Goal: Task Accomplishment & Management: Use online tool/utility

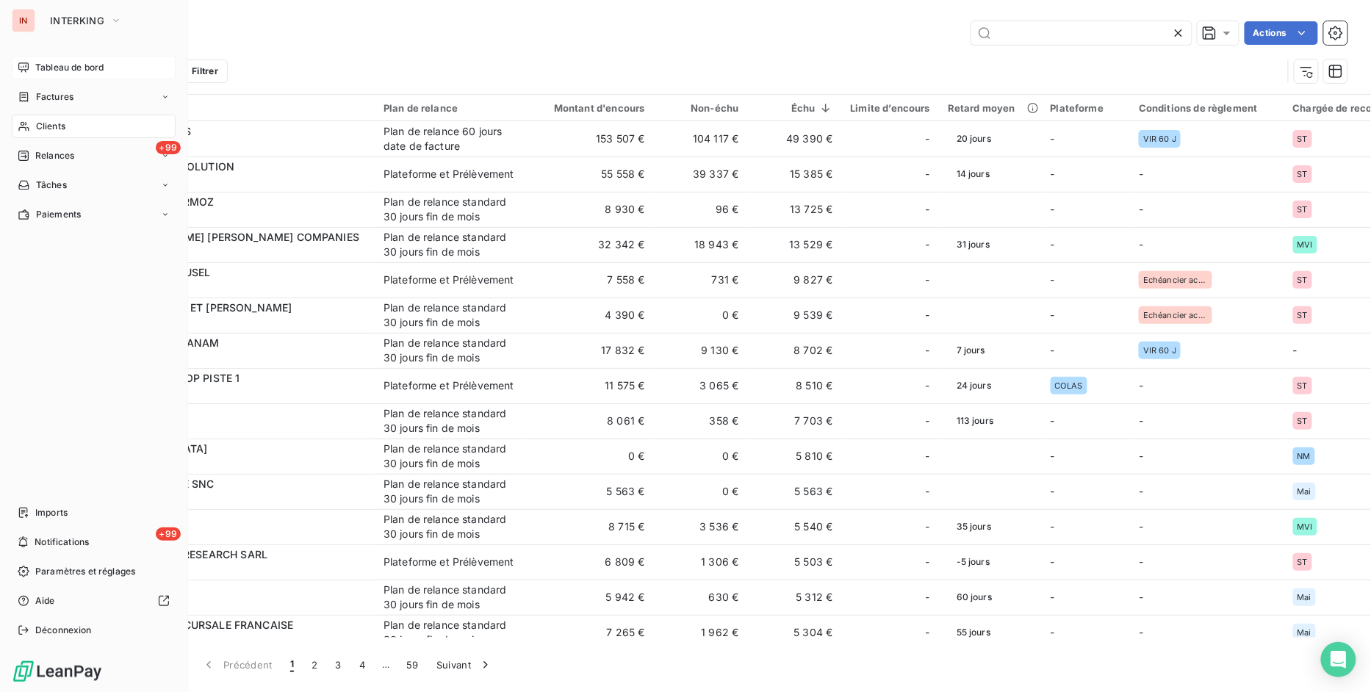
click at [63, 75] on div "Tableau de bord" at bounding box center [94, 68] width 164 height 24
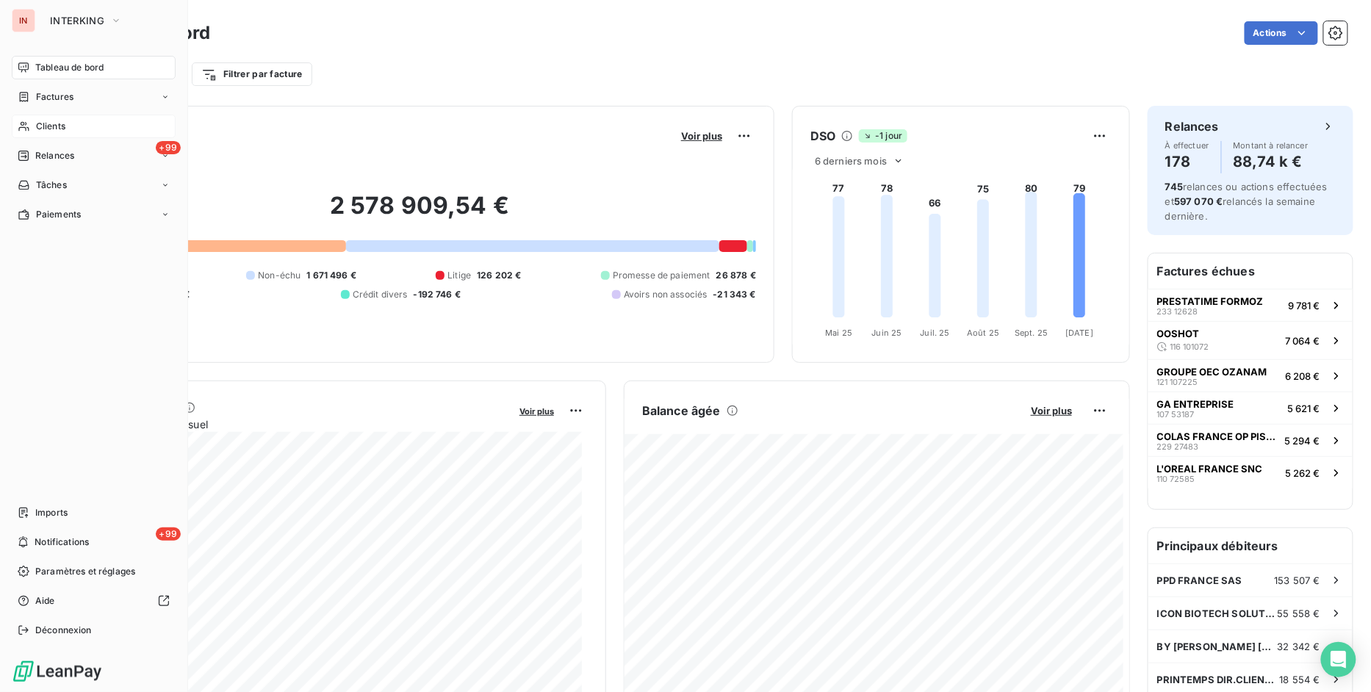
click at [40, 129] on span "Clients" at bounding box center [50, 126] width 29 height 13
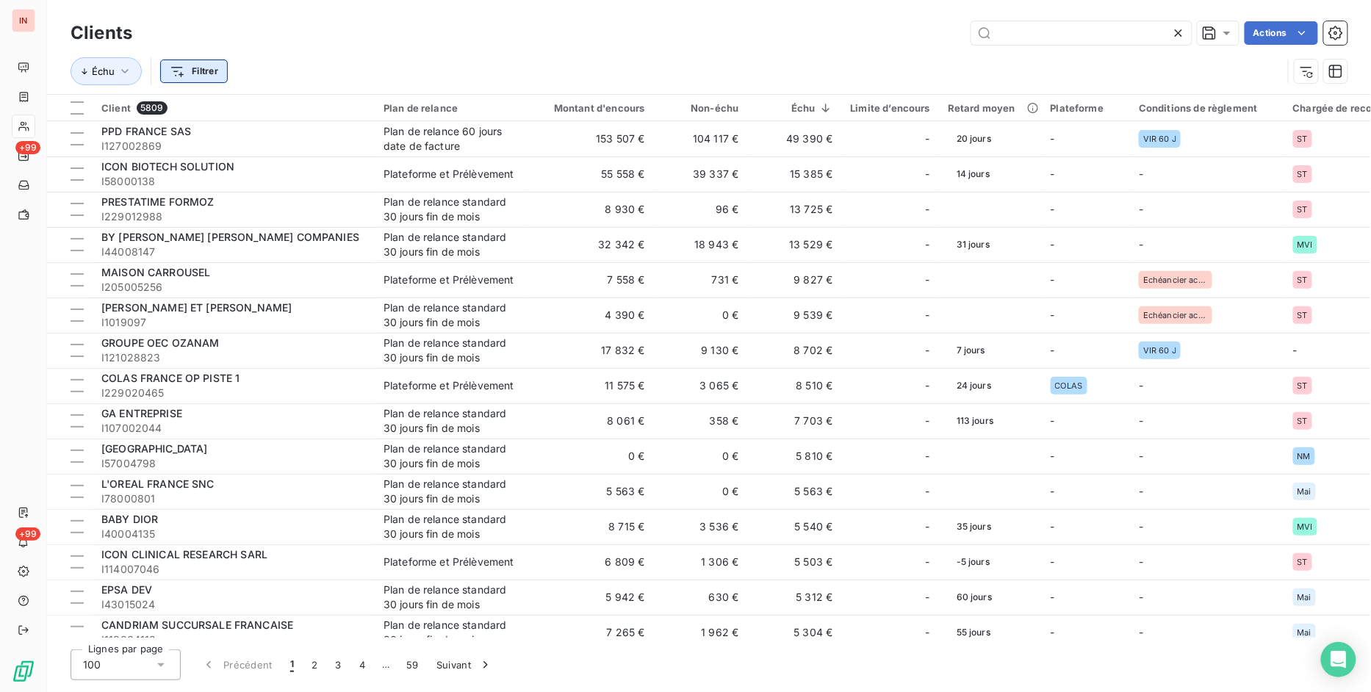
click at [204, 68] on html "IN +99 +99 Clients Actions Échu Filtrer Client 5809 Plan de relance Montant d'e…" at bounding box center [685, 346] width 1371 height 692
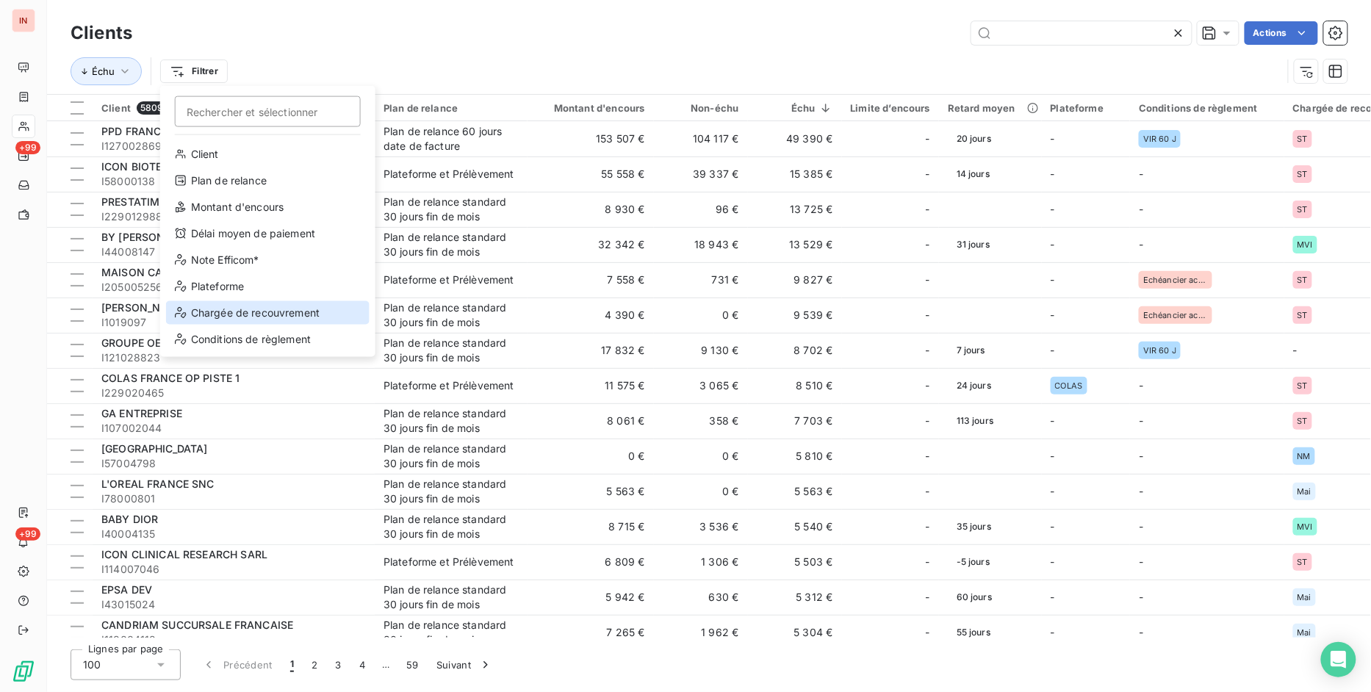
click at [237, 317] on div "Chargée de recouvrement" at bounding box center [268, 313] width 204 height 24
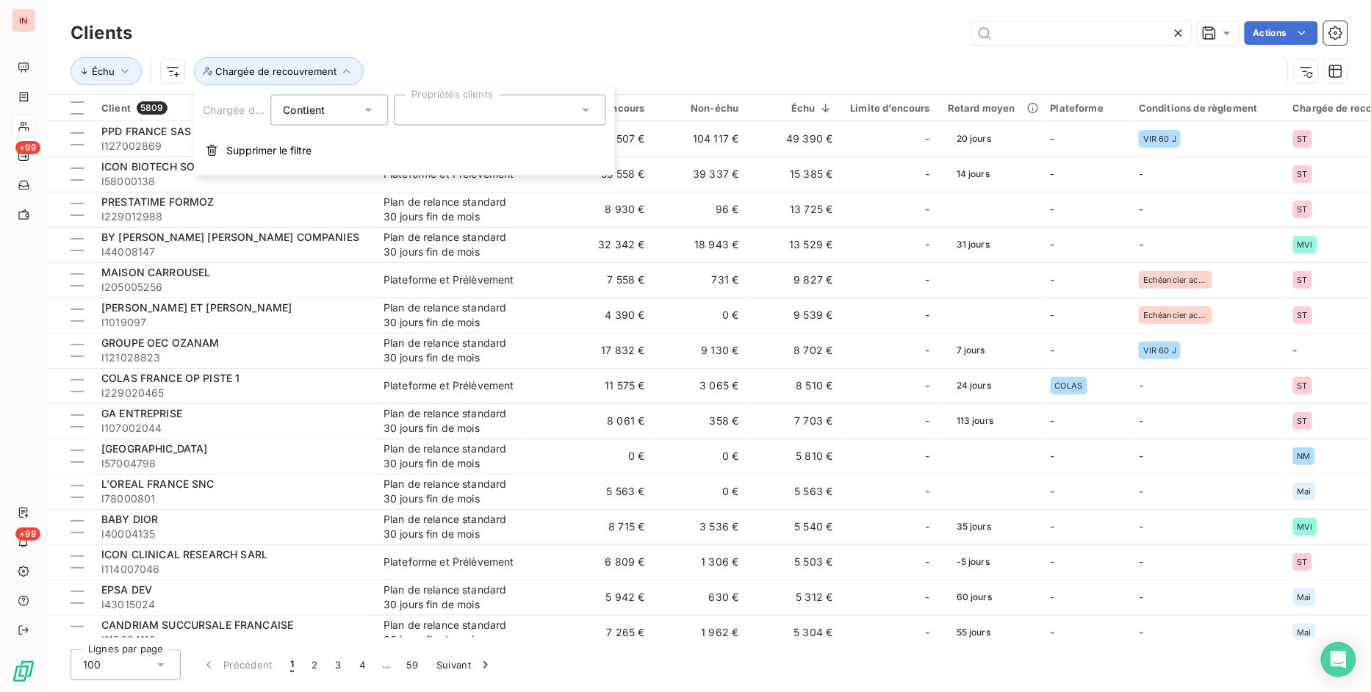
click at [592, 116] on icon at bounding box center [585, 110] width 15 height 15
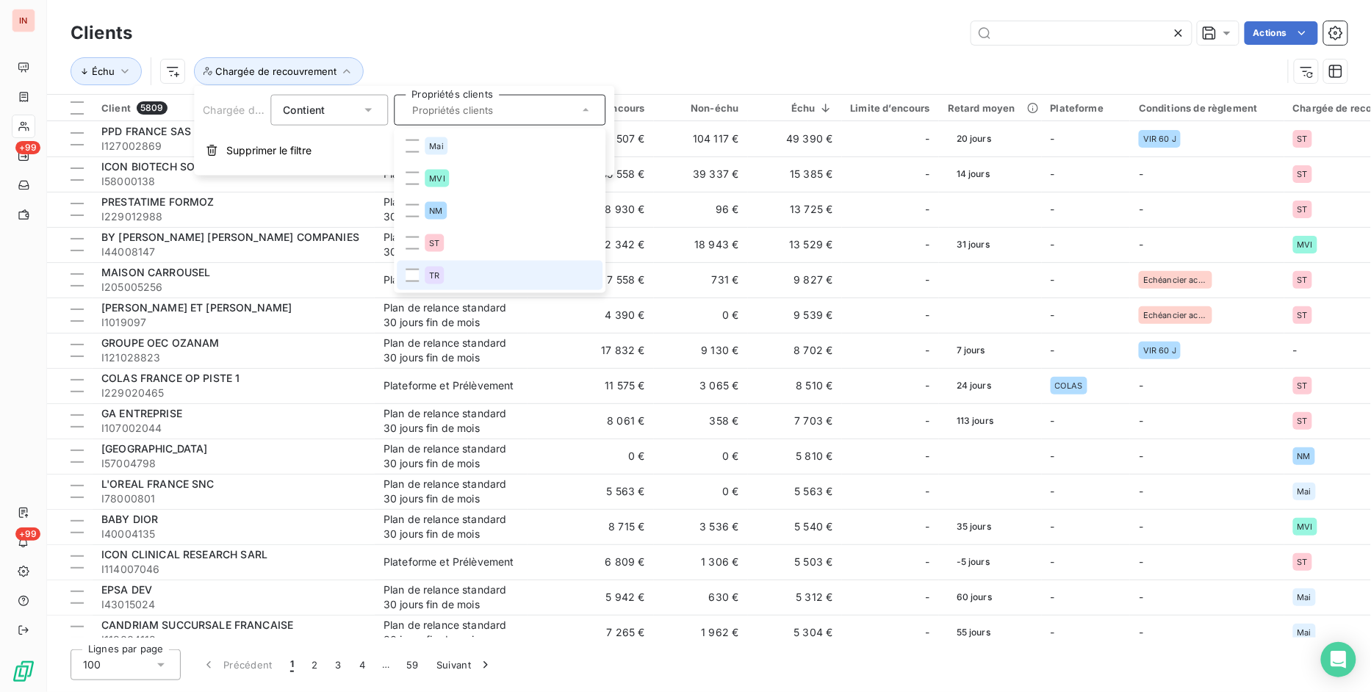
click at [454, 273] on li "TR" at bounding box center [500, 275] width 206 height 29
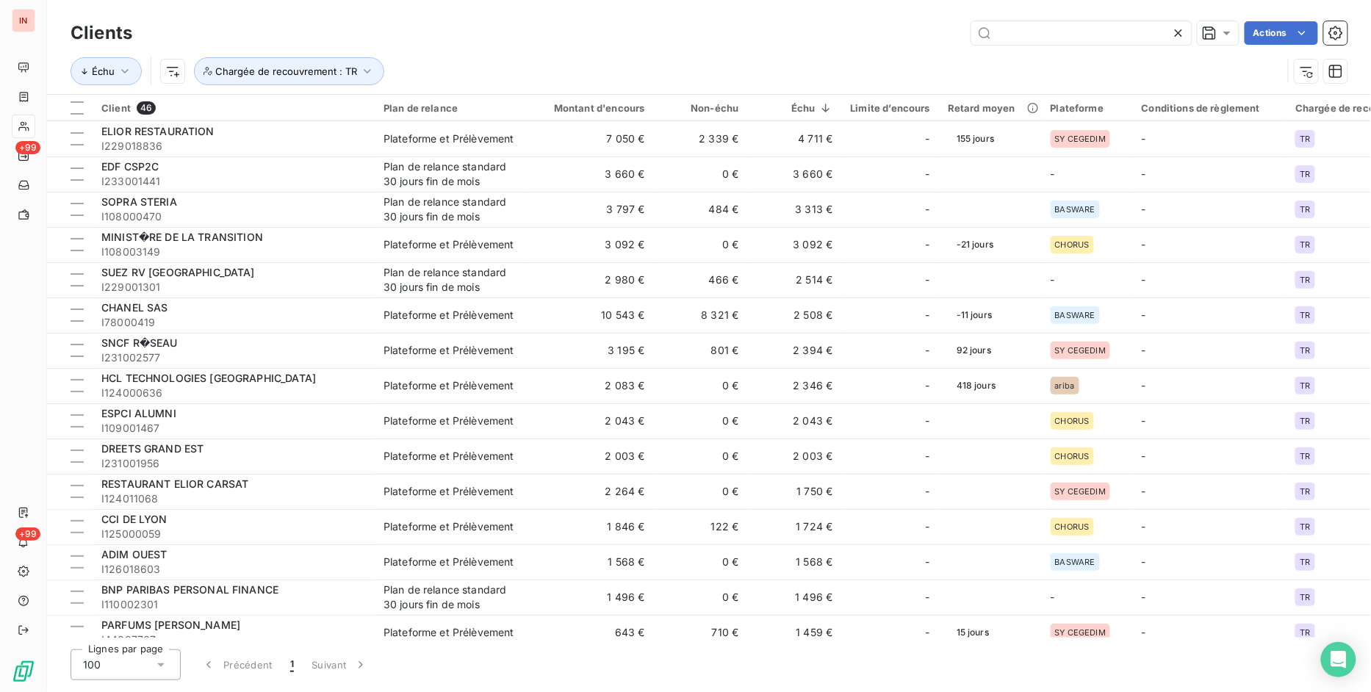
click at [819, 27] on div "Actions" at bounding box center [749, 33] width 1198 height 24
click at [1085, 42] on input "text" at bounding box center [1082, 33] width 220 height 24
click at [469, 47] on div "Clients Actions" at bounding box center [709, 33] width 1277 height 31
click at [1030, 33] on input "text" at bounding box center [1082, 33] width 220 height 24
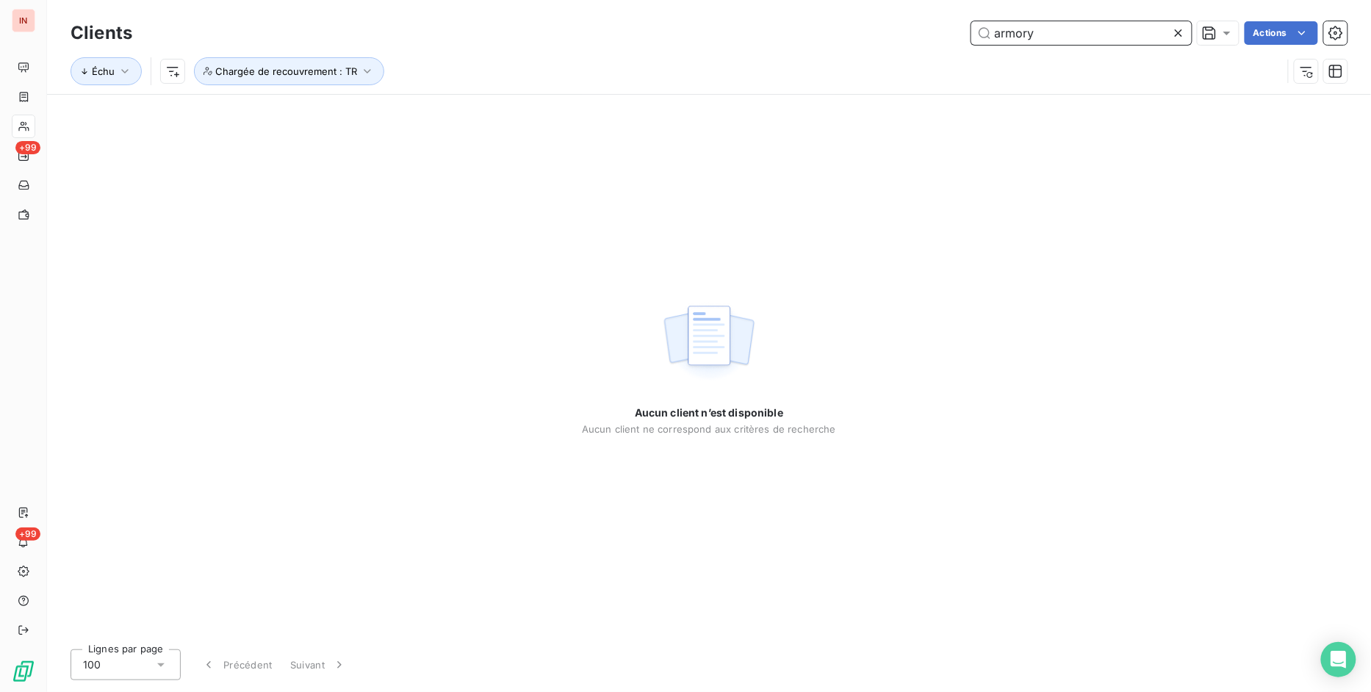
type input "armory"
